Goal: Transaction & Acquisition: Purchase product/service

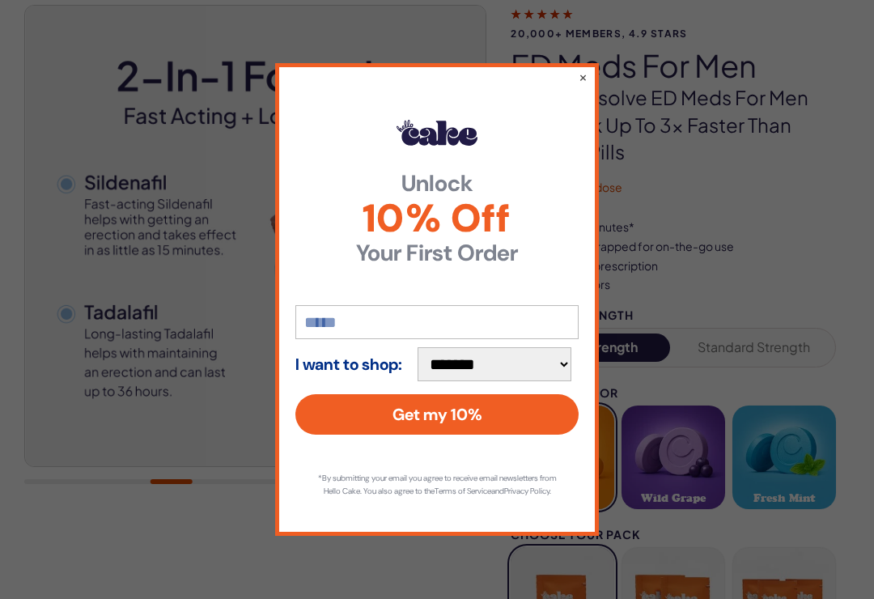
scroll to position [142, 0]
click at [569, 80] on div "**********" at bounding box center [437, 299] width 324 height 472
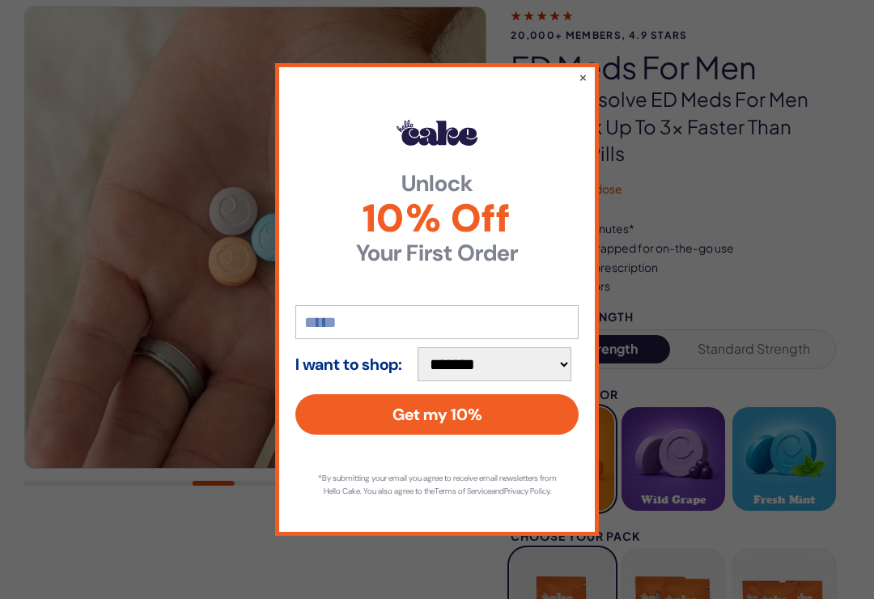
click at [580, 85] on button "×" at bounding box center [582, 77] width 9 height 16
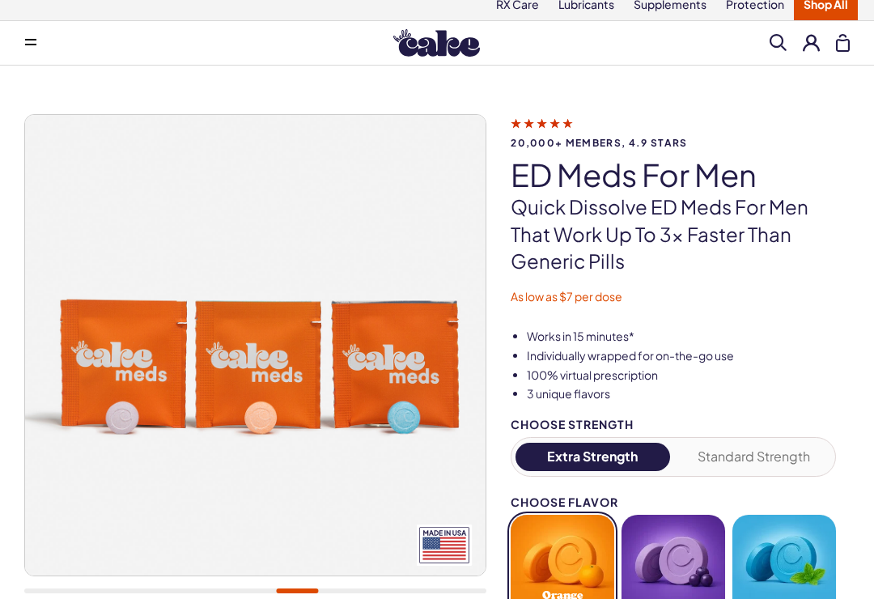
scroll to position [0, 0]
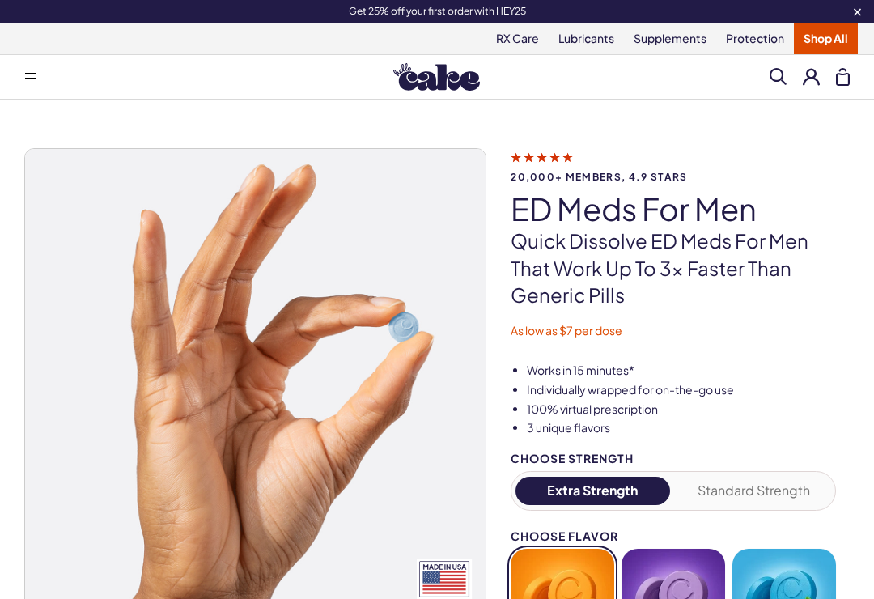
click at [658, 43] on link "Supplements" at bounding box center [670, 38] width 92 height 31
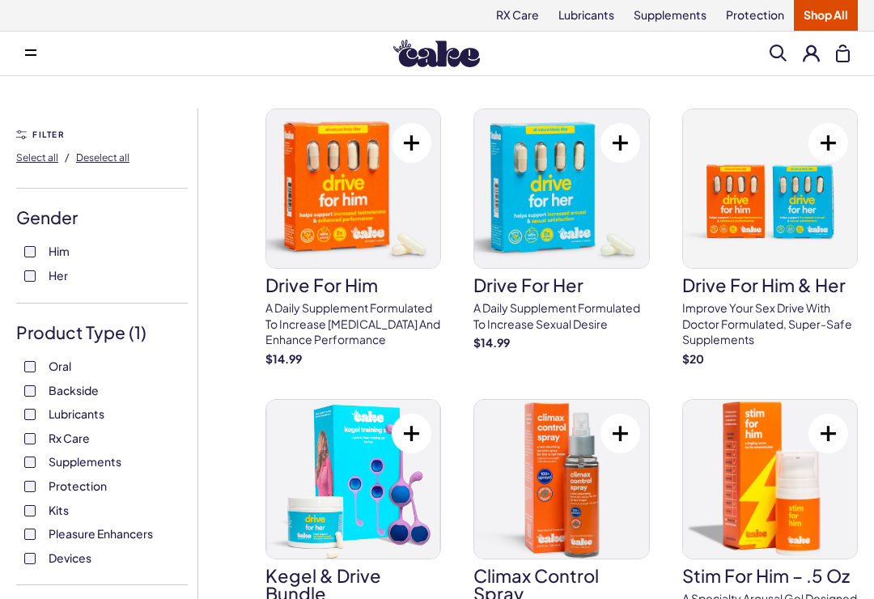
click at [847, 12] on link "Shop All" at bounding box center [825, 15] width 64 height 31
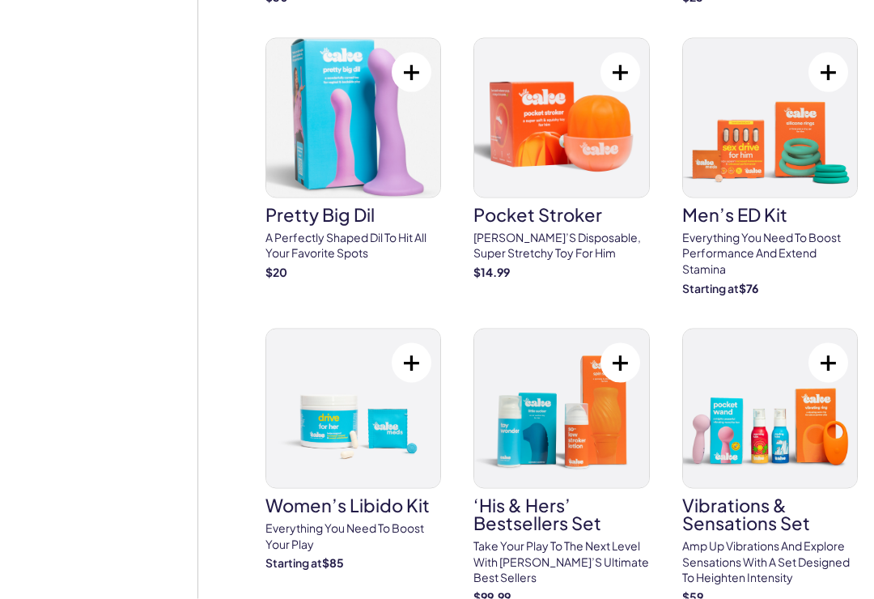
scroll to position [6105, 0]
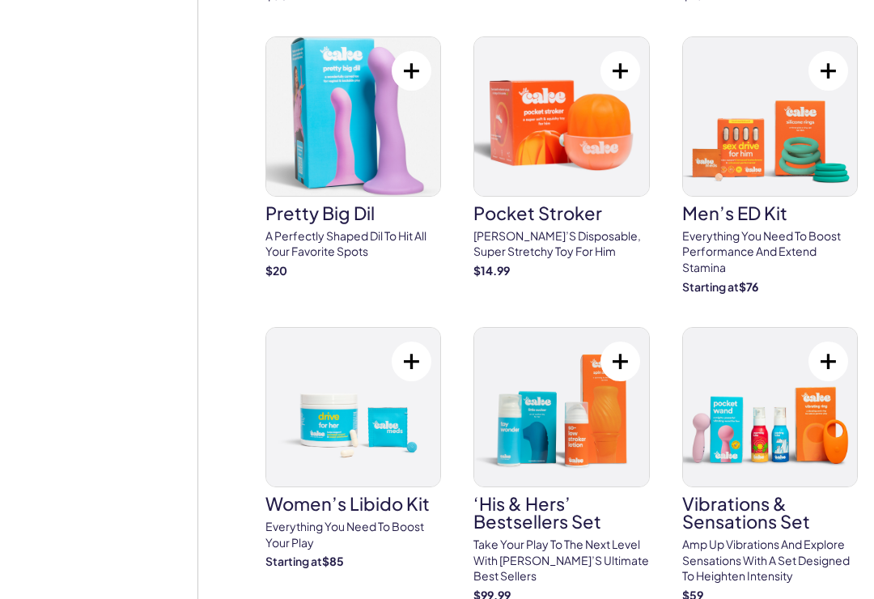
click at [547, 37] on img at bounding box center [561, 116] width 174 height 159
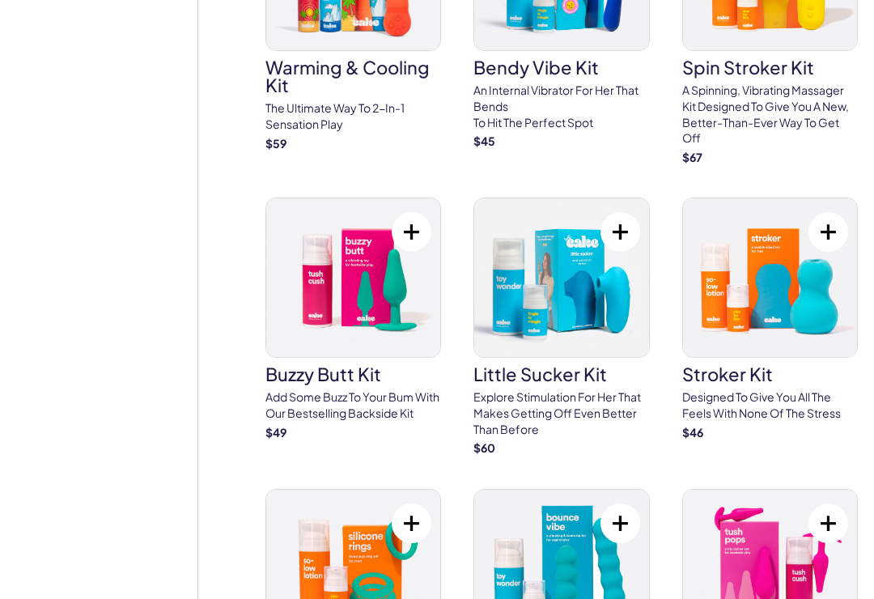
scroll to position [6869, 0]
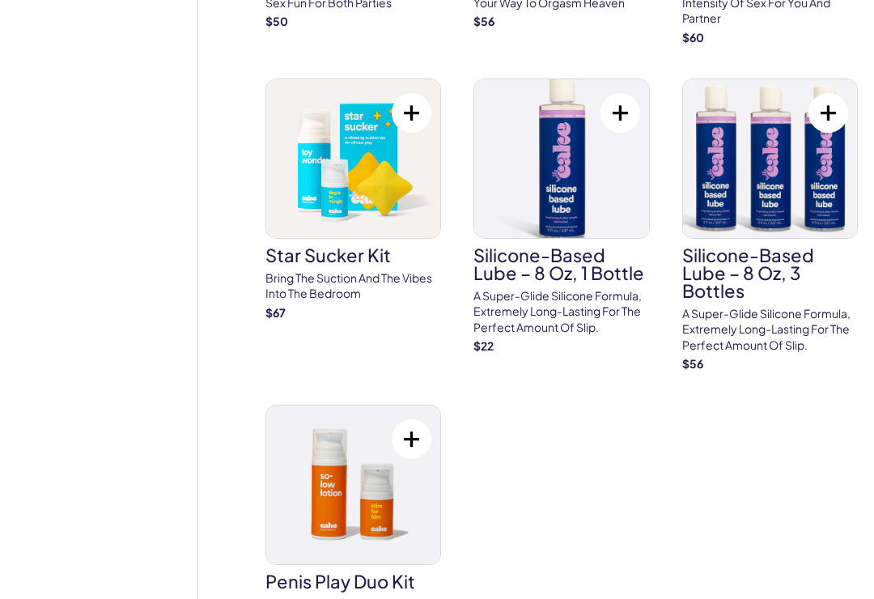
scroll to position [7840, 0]
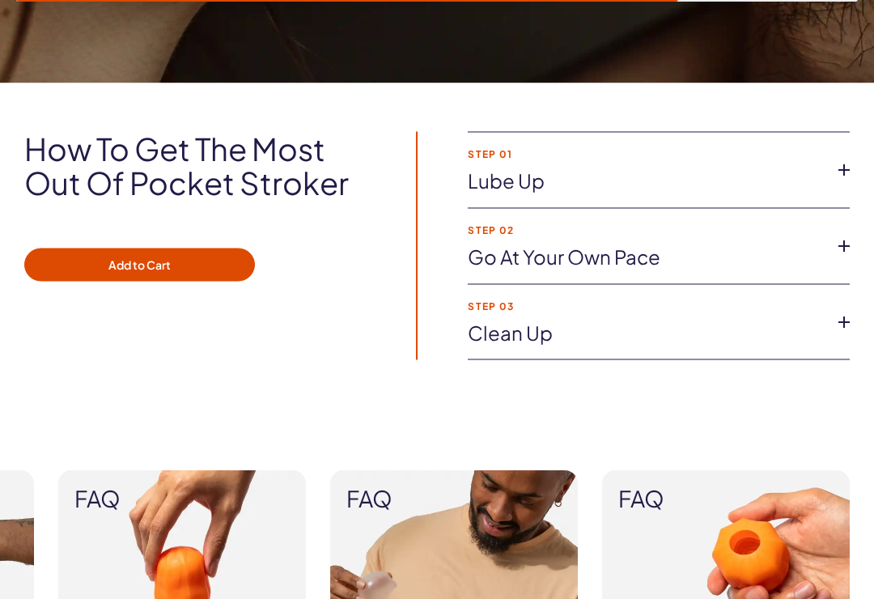
scroll to position [1115, 0]
